Goal: Navigation & Orientation: Find specific page/section

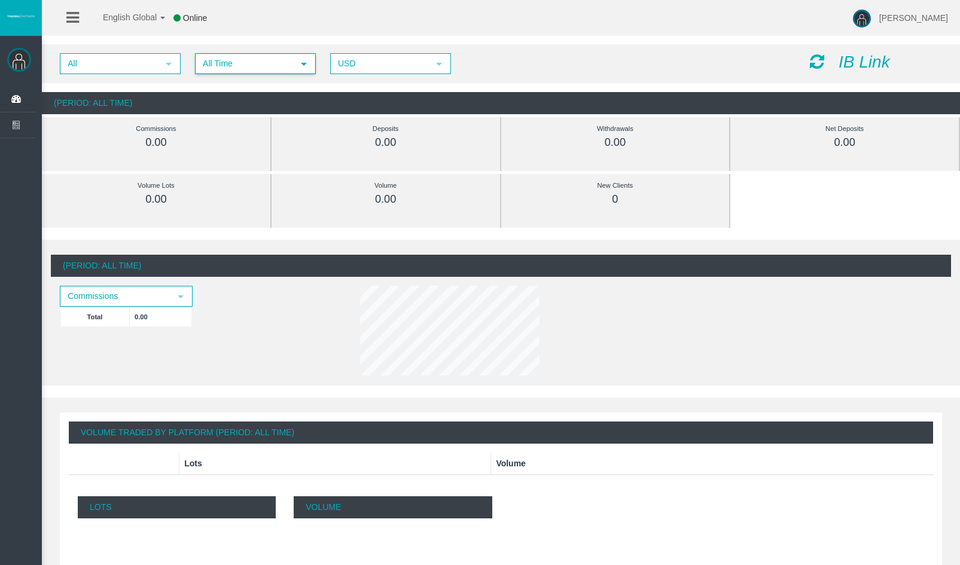
click at [205, 68] on span "All Time" at bounding box center [244, 63] width 97 height 19
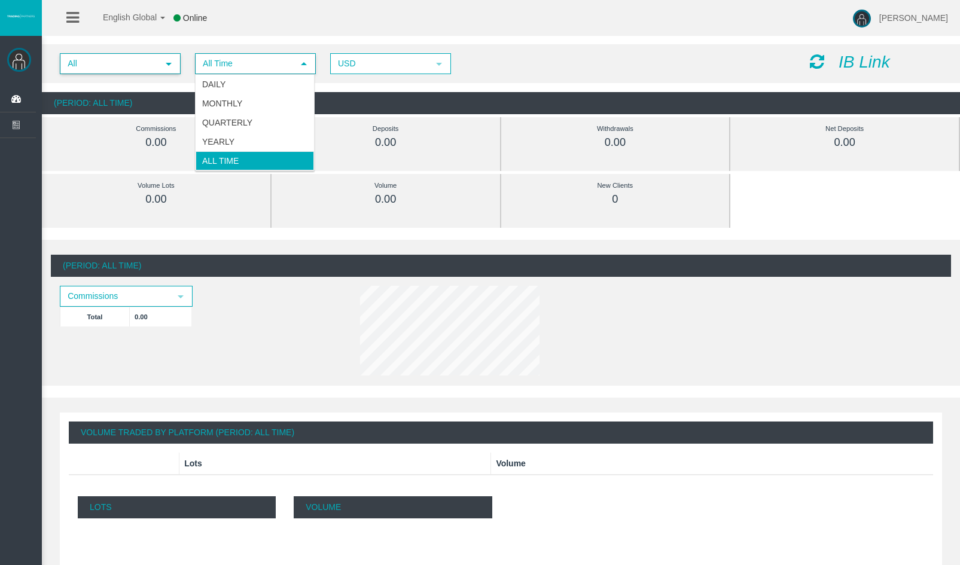
click at [156, 69] on span "All" at bounding box center [109, 63] width 97 height 19
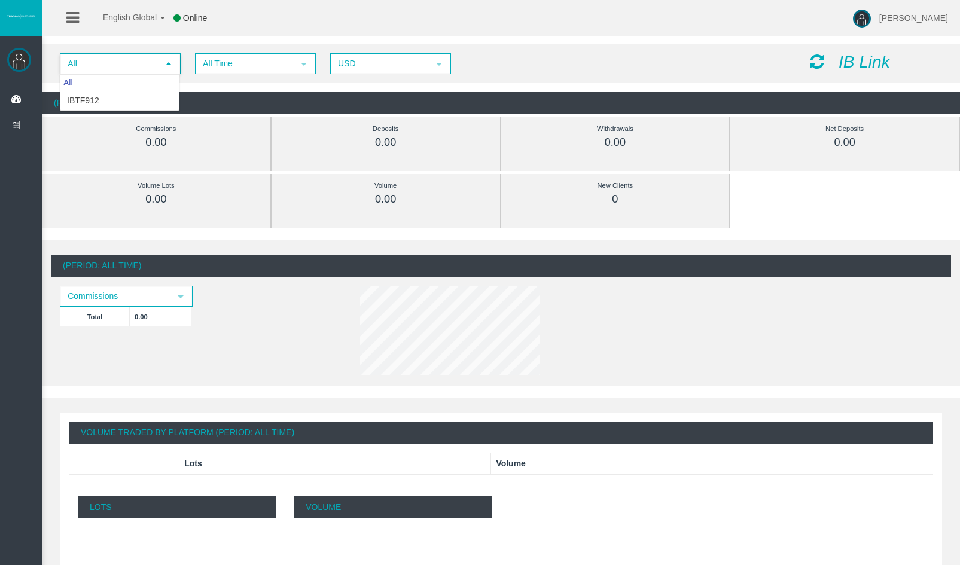
drag, startPoint x: 591, startPoint y: 79, endPoint x: 619, endPoint y: 77, distance: 27.6
click at [592, 79] on div "All select All Time select 5 USD select USD IB Link" at bounding box center [501, 63] width 918 height 39
click at [835, 60] on div "IB Link" at bounding box center [876, 62] width 150 height 19
click at [814, 64] on icon at bounding box center [817, 61] width 14 height 17
click at [818, 63] on icon at bounding box center [817, 61] width 14 height 17
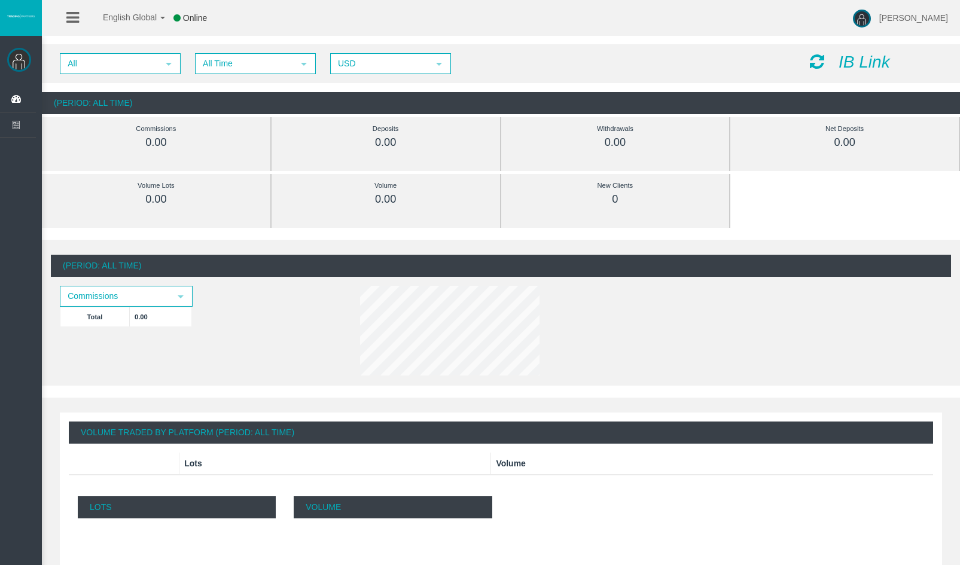
click at [821, 62] on icon at bounding box center [817, 61] width 14 height 17
click at [823, 60] on icon at bounding box center [817, 61] width 14 height 17
click at [828, 50] on div "All select All Time select 5 USD select USD IB Link" at bounding box center [501, 63] width 918 height 39
click at [826, 53] on div "IB Link" at bounding box center [876, 62] width 150 height 19
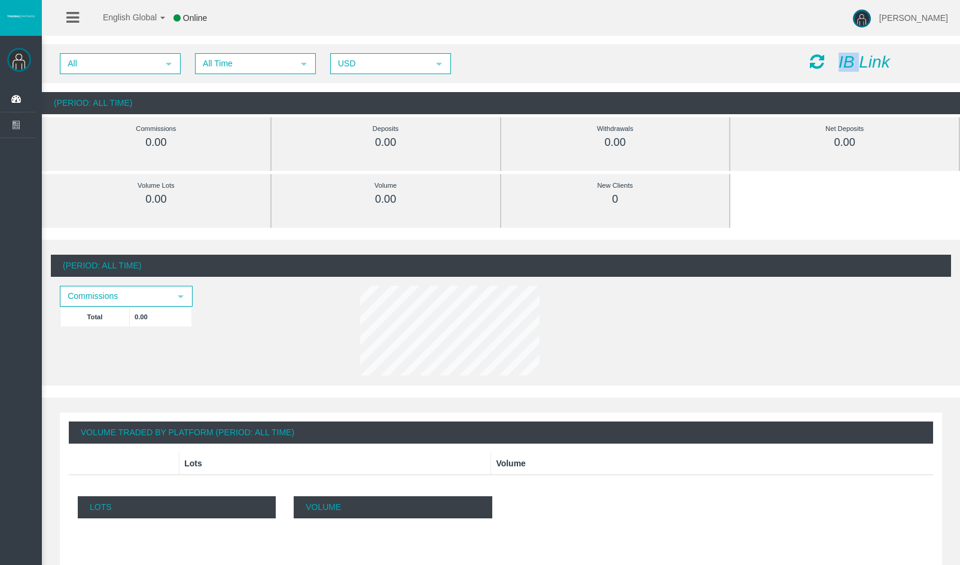
click at [825, 53] on div "IB Link" at bounding box center [876, 62] width 150 height 19
click at [822, 59] on icon at bounding box center [817, 61] width 14 height 17
click at [822, 65] on icon at bounding box center [817, 61] width 14 height 17
click at [816, 63] on icon at bounding box center [817, 61] width 14 height 17
click at [821, 57] on icon at bounding box center [817, 61] width 14 height 17
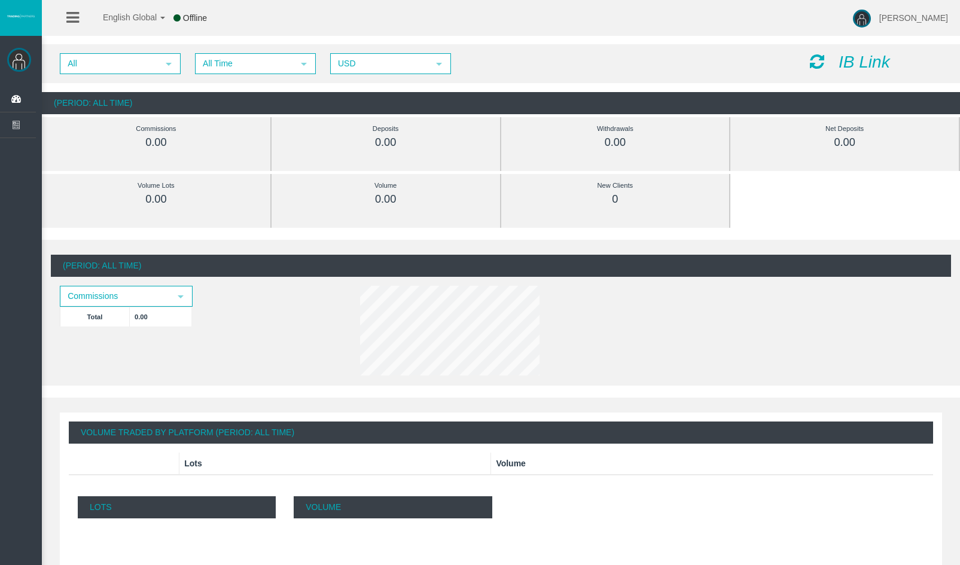
click at [819, 60] on icon at bounding box center [817, 61] width 14 height 17
click at [816, 58] on icon at bounding box center [817, 61] width 14 height 17
click at [163, 23] on link "English Global" at bounding box center [126, 14] width 78 height 36
click at [231, 30] on div "English Global 简体中文 English Global 日本語 한국어 Online Qusai Alshater Help Log Out" at bounding box center [480, 18] width 960 height 36
click at [828, 59] on div "IB Link" at bounding box center [876, 62] width 150 height 19
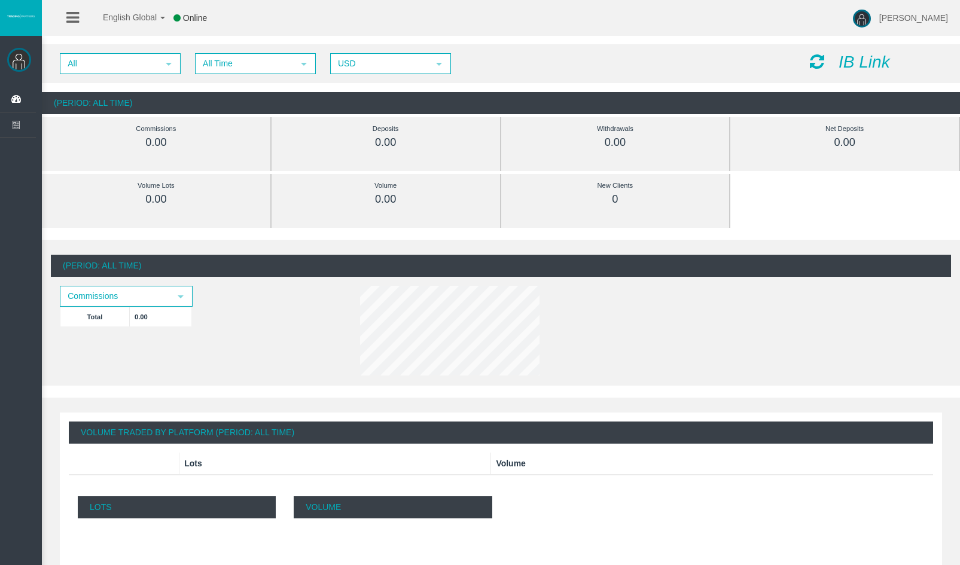
click at [825, 60] on div "IB Link" at bounding box center [876, 62] width 150 height 19
click at [818, 62] on icon at bounding box center [817, 61] width 14 height 17
click at [823, 64] on icon at bounding box center [817, 61] width 14 height 17
click at [818, 59] on icon at bounding box center [817, 61] width 14 height 17
click at [822, 69] on icon at bounding box center [817, 61] width 14 height 17
